Goal: Information Seeking & Learning: Learn about a topic

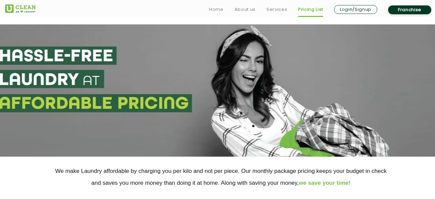
select select "75"
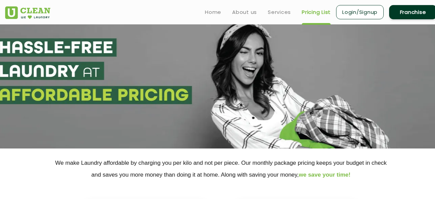
scroll to position [3, 0]
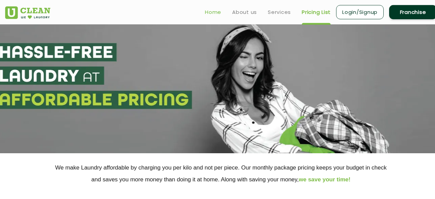
click at [215, 11] on link "Home" at bounding box center [213, 12] width 16 height 8
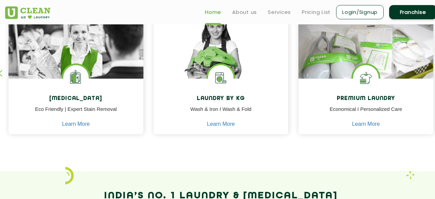
scroll to position [297, 0]
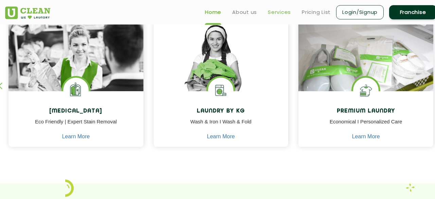
click at [280, 12] on link "Services" at bounding box center [279, 12] width 23 height 8
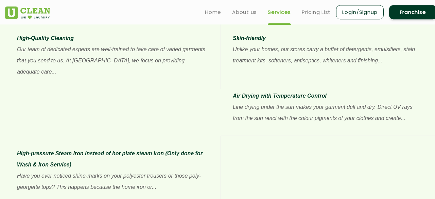
scroll to position [602, 0]
click at [181, 141] on div "It is Cheaper, its Laundry by Kilo YES! Outsourcing your laundry is cheaper tha…" at bounding box center [221, 84] width 442 height 242
